Goal: Task Accomplishment & Management: Manage account settings

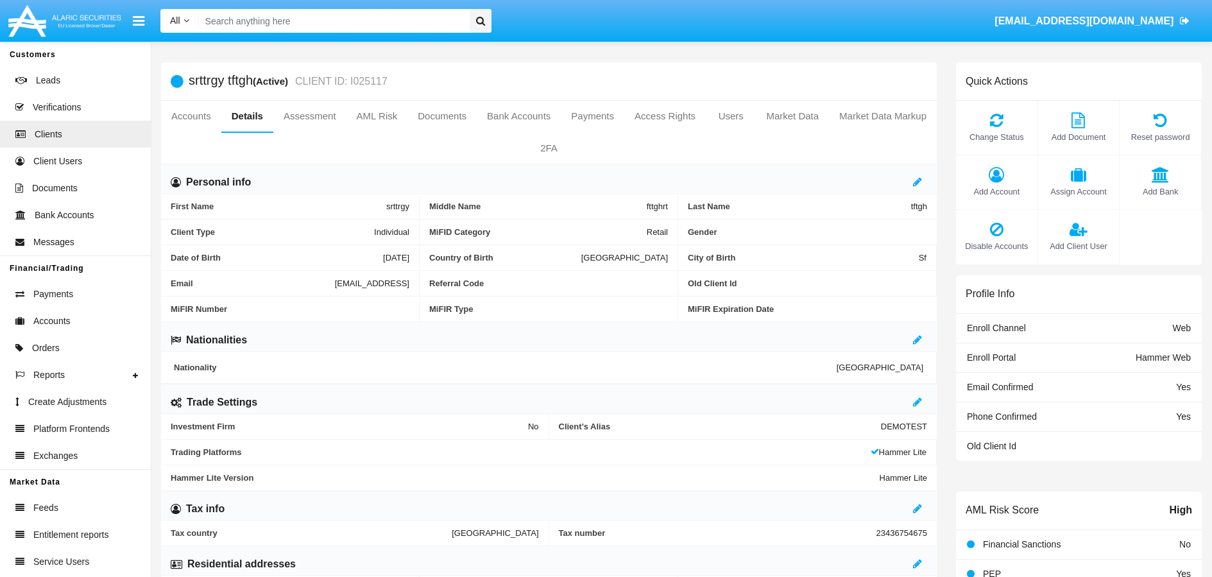
scroll to position [454, 0]
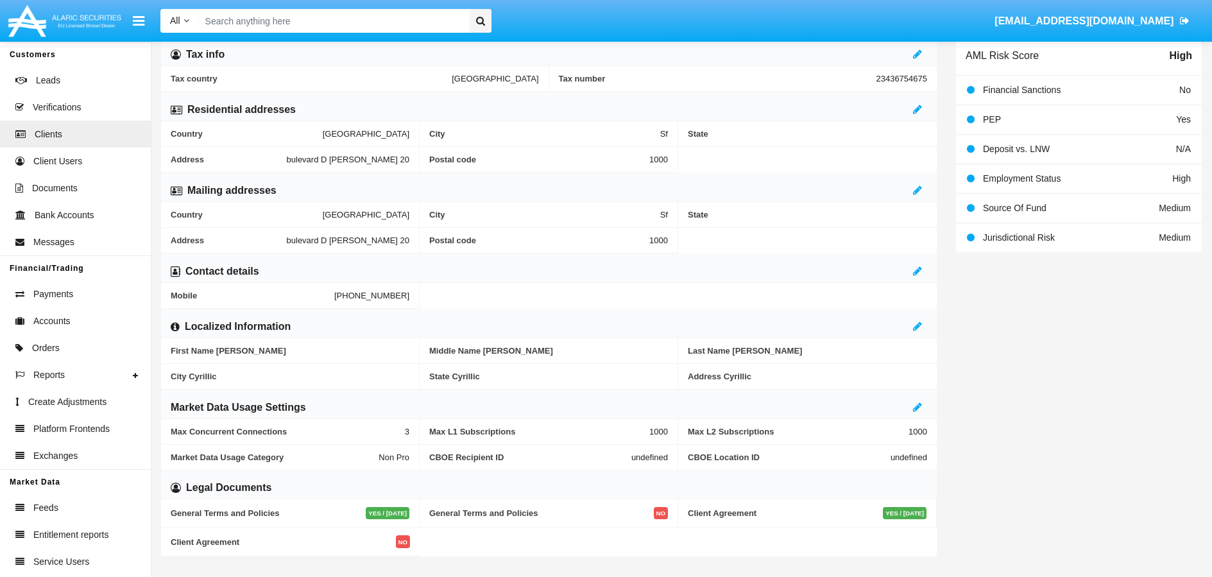
click at [392, 27] on input "Search" at bounding box center [332, 21] width 267 height 24
paste input "[EMAIL_ADDRESS]"
type input "[EMAIL_ADDRESS]"
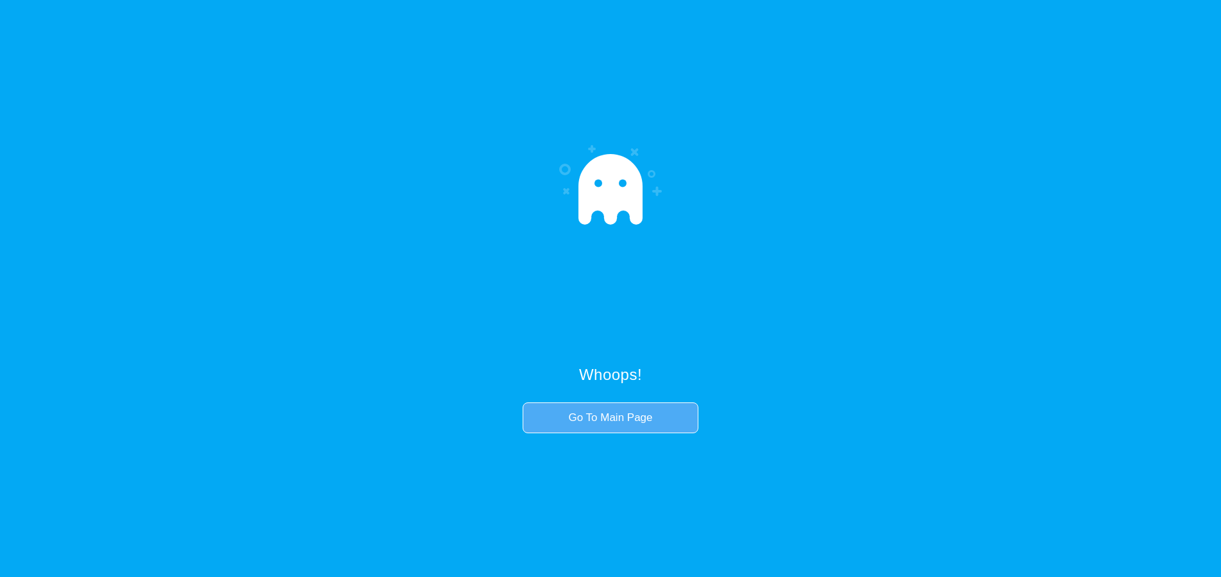
click at [591, 423] on link "Go To Main Page" at bounding box center [610, 417] width 175 height 31
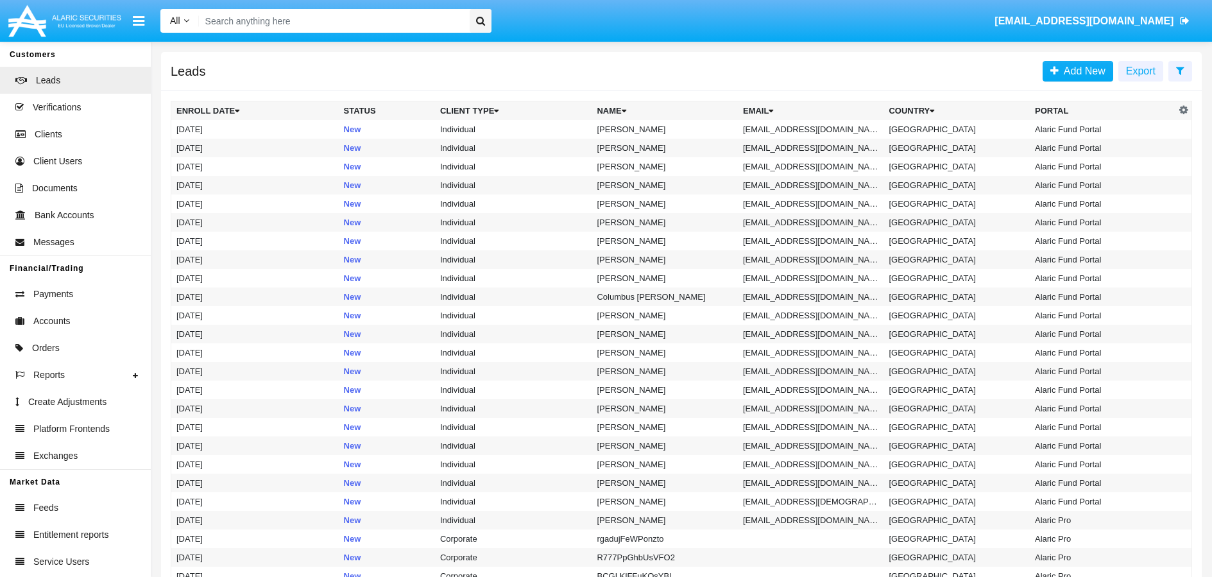
click at [294, 24] on input "Search" at bounding box center [332, 21] width 267 height 24
paste input "[EMAIL_ADDRESS]"
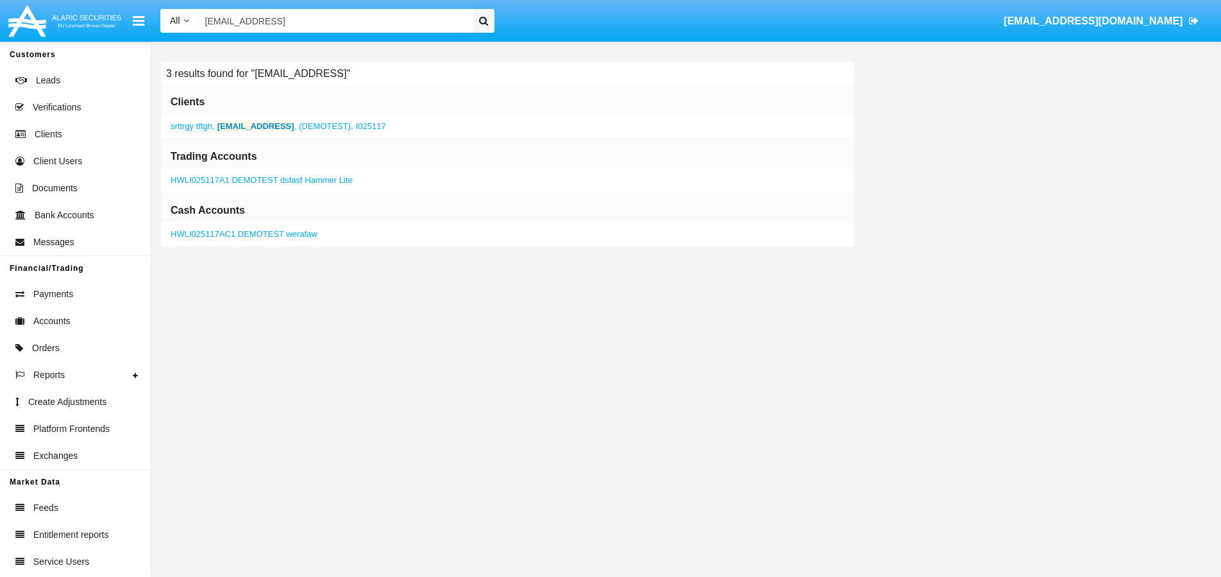
click at [253, 127] on b "[EMAIL_ADDRESS]" at bounding box center [255, 126] width 77 height 10
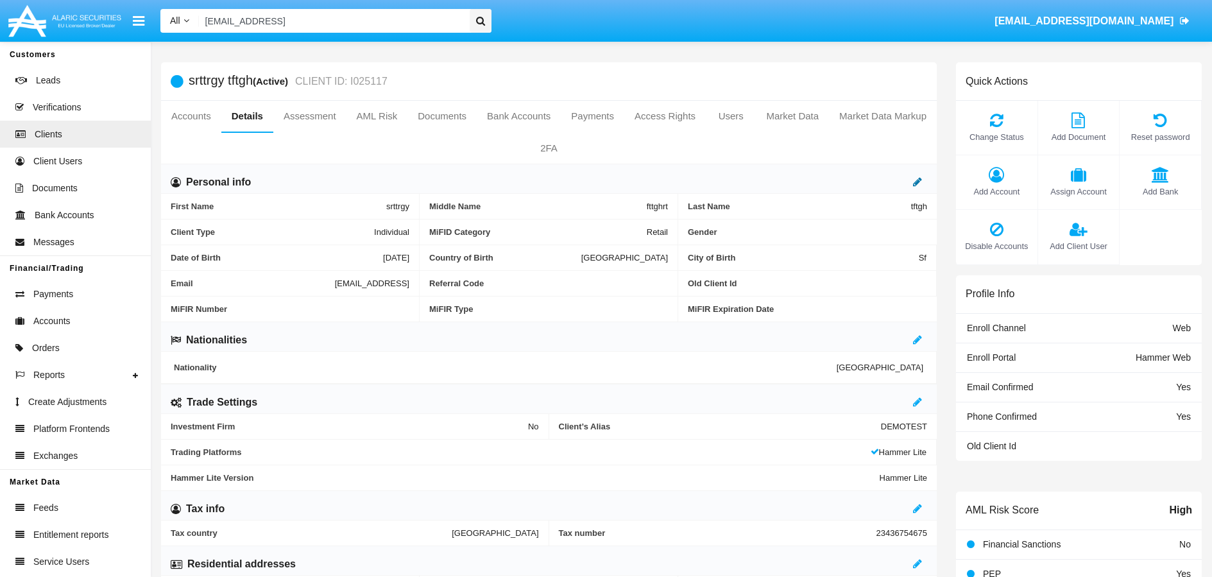
click at [917, 185] on icon at bounding box center [917, 181] width 9 height 10
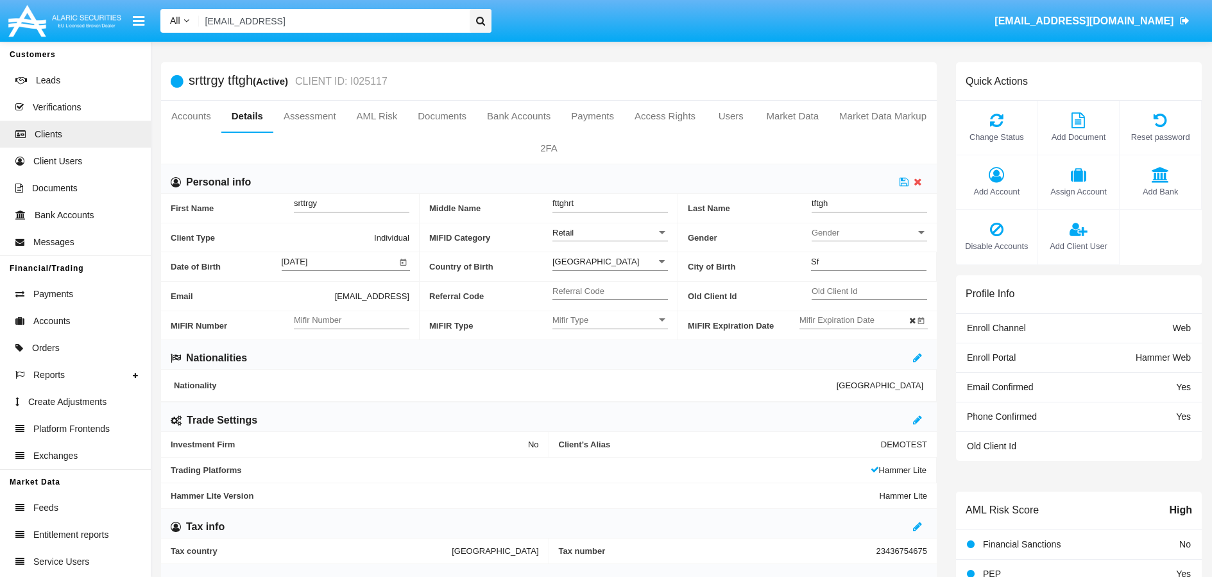
click at [656, 231] on div at bounding box center [662, 232] width 12 height 11
click at [656, 265] on span "Professional" at bounding box center [609, 264] width 115 height 25
click at [903, 183] on icon at bounding box center [903, 181] width 9 height 10
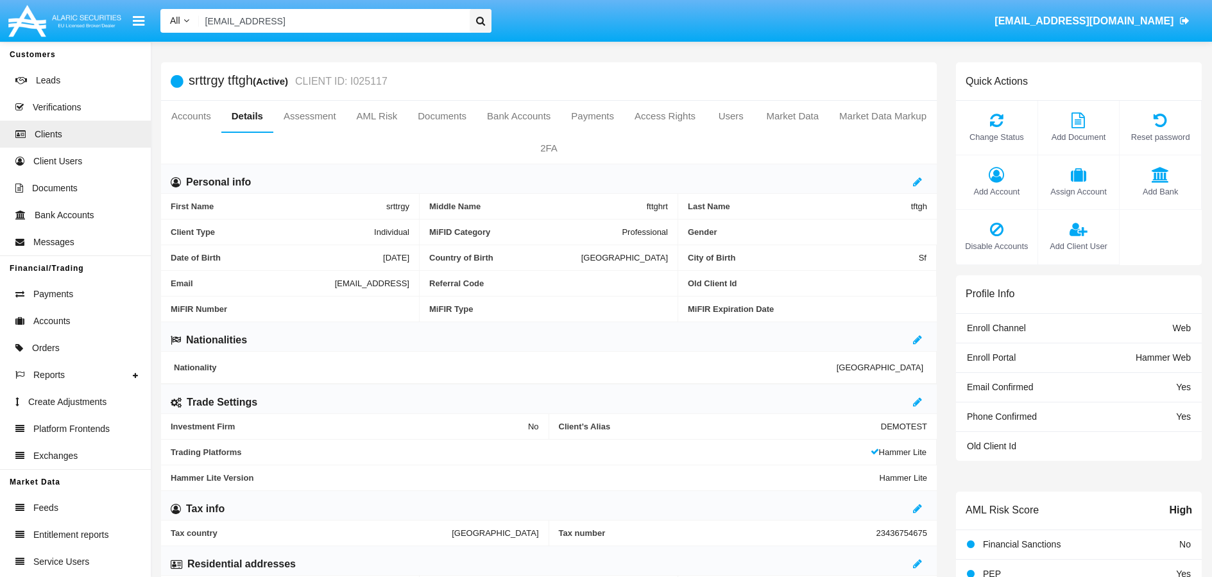
click at [369, 25] on input "[EMAIL_ADDRESS]" at bounding box center [332, 21] width 267 height 24
paste input "Tester12345*"
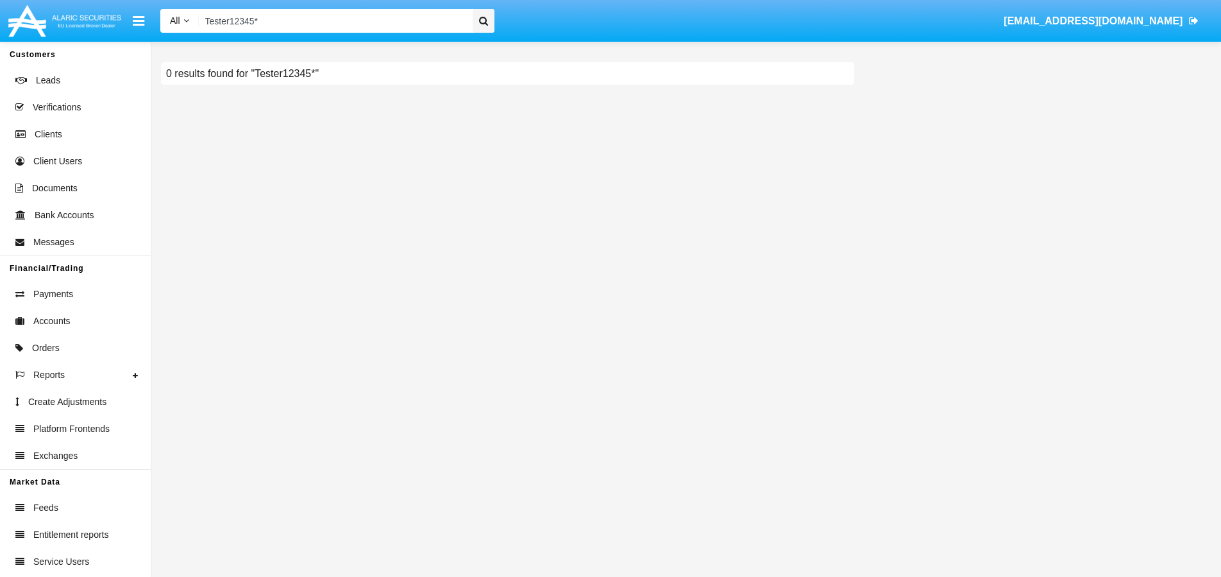
click at [319, 21] on input "Tester12345*" at bounding box center [334, 21] width 270 height 24
type input "[EMAIL_ADDRESS][DOMAIN_NAME]"
click at [483, 20] on icon at bounding box center [483, 21] width 9 height 10
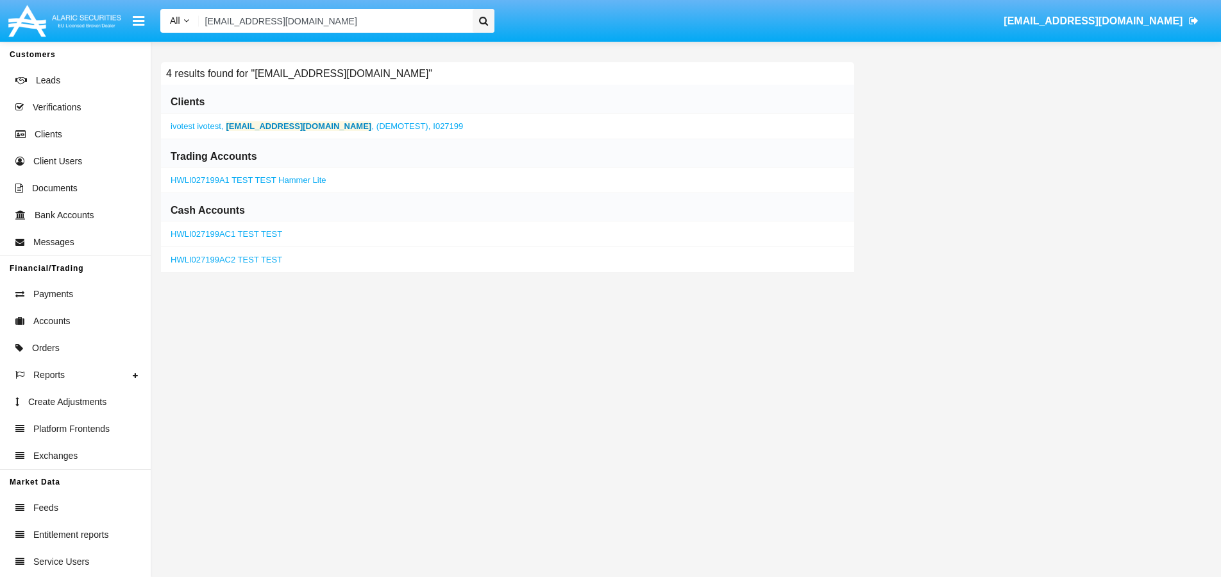
click at [262, 128] on b "[EMAIL_ADDRESS][DOMAIN_NAME]" at bounding box center [299, 126] width 146 height 10
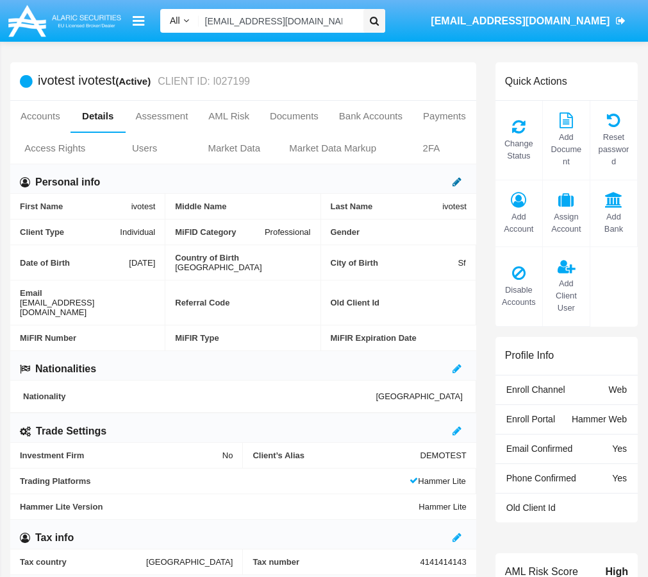
click at [454, 187] on icon at bounding box center [457, 181] width 9 height 10
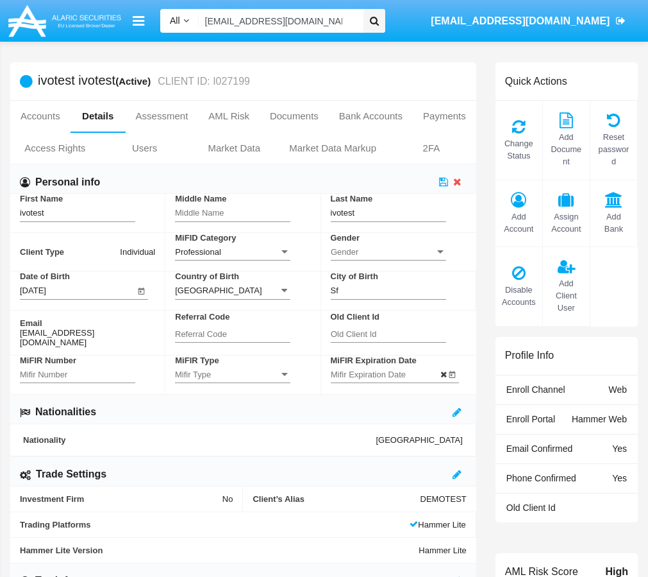
click at [271, 253] on div "Professional" at bounding box center [227, 251] width 104 height 11
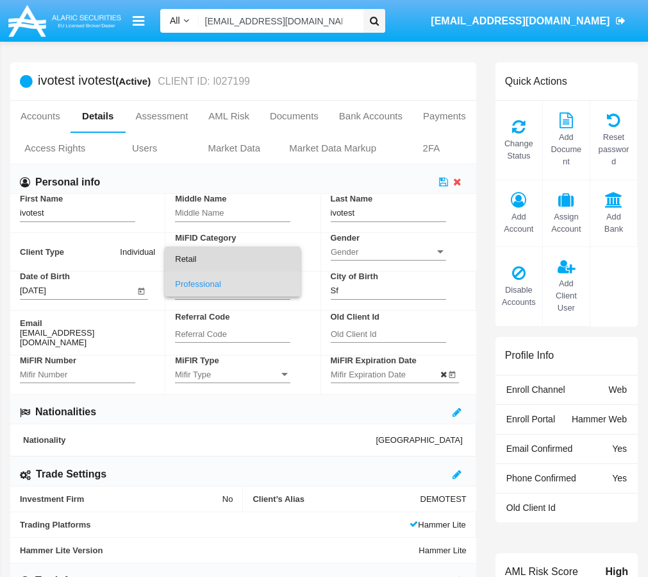
click at [185, 267] on span "Retail" at bounding box center [232, 258] width 115 height 25
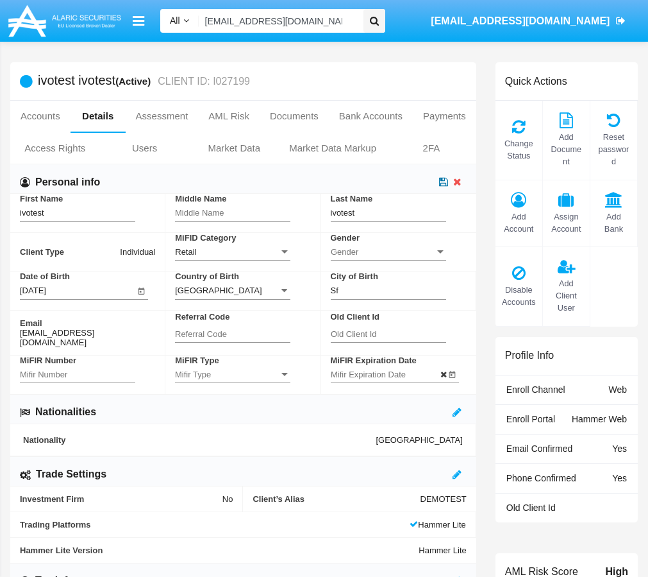
click at [441, 183] on icon at bounding box center [443, 181] width 9 height 10
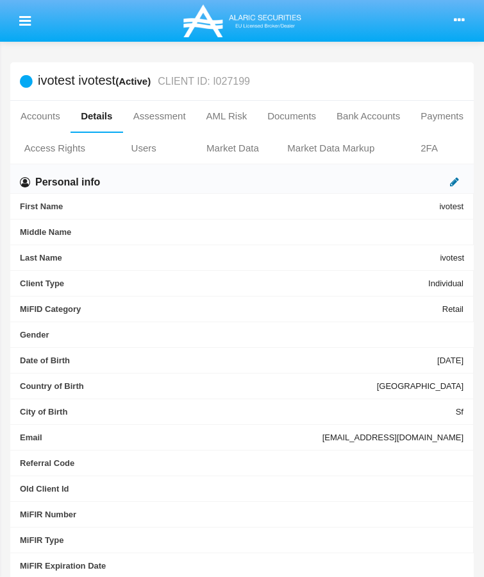
click at [450, 187] on icon at bounding box center [454, 181] width 9 height 10
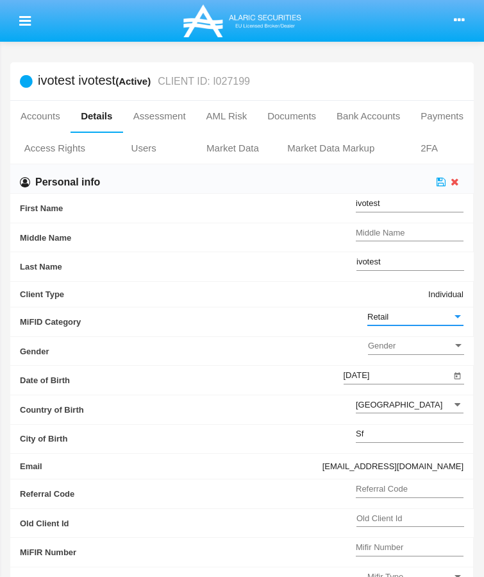
click at [452, 311] on div at bounding box center [458, 316] width 12 height 11
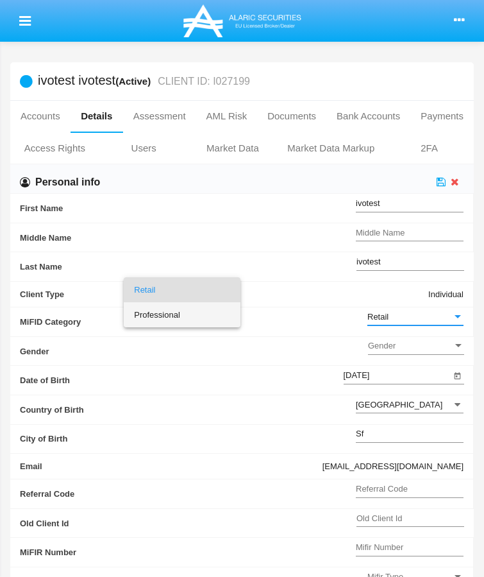
click at [164, 319] on span "Professional" at bounding box center [182, 314] width 96 height 25
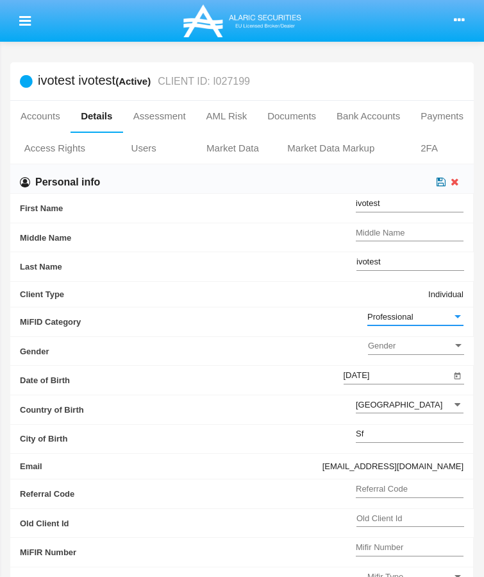
click at [437, 187] on icon at bounding box center [441, 181] width 9 height 10
